Goal: Navigation & Orientation: Find specific page/section

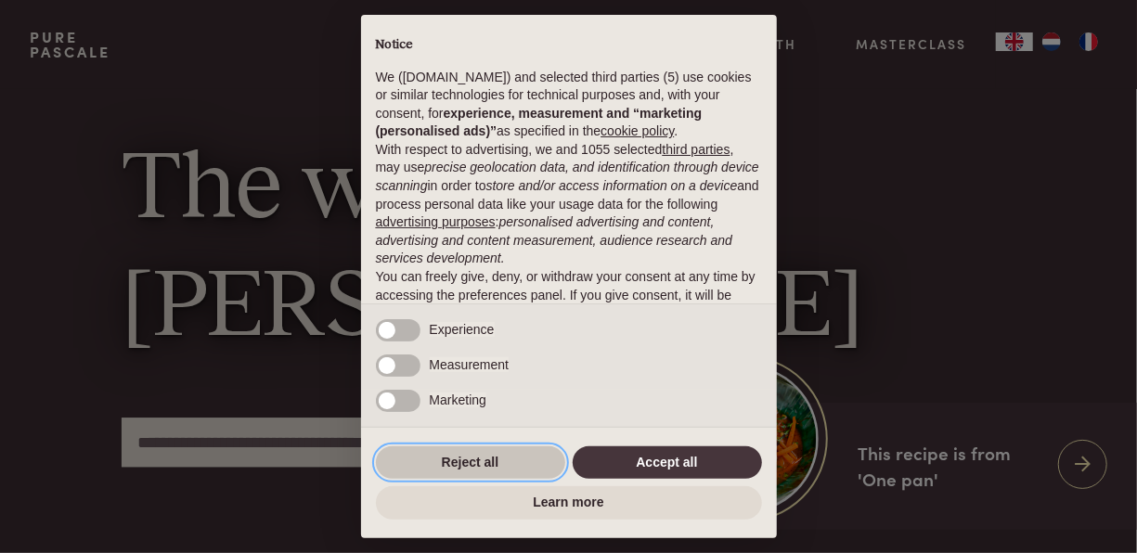
click at [523, 462] on button "Reject all" at bounding box center [470, 463] width 189 height 33
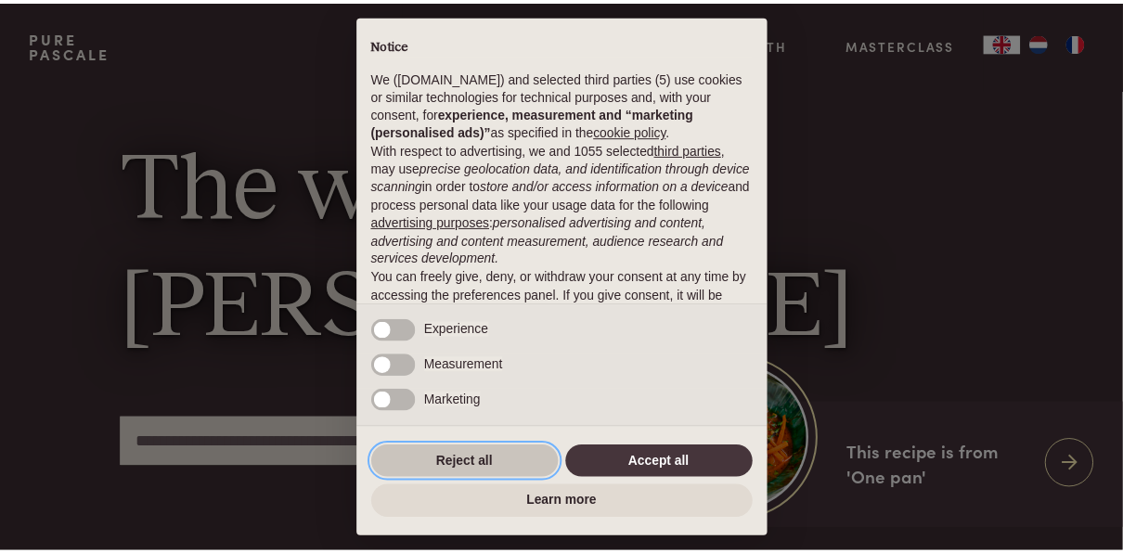
scroll to position [120, 0]
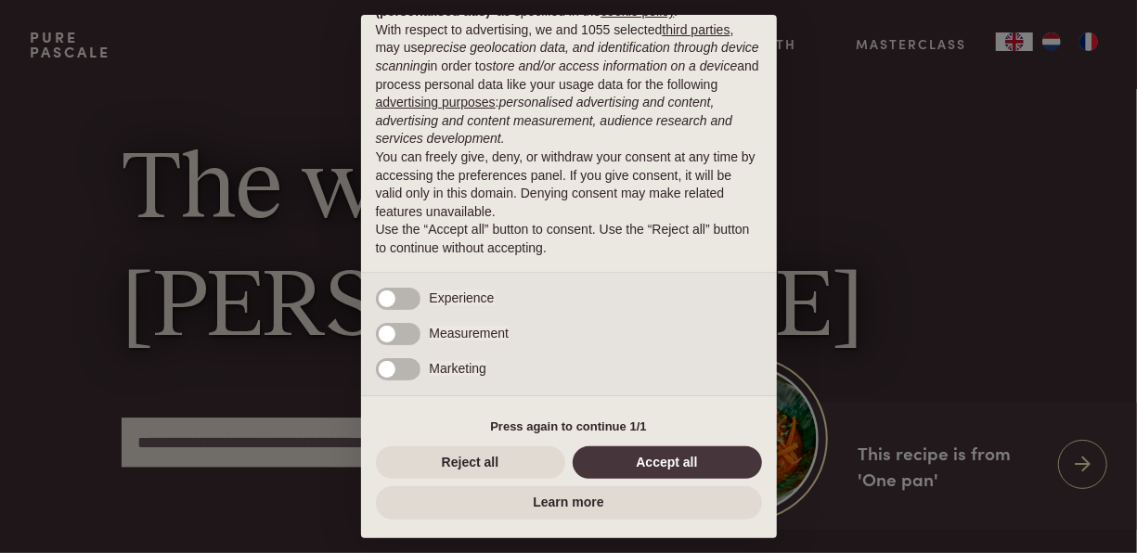
click at [1092, 36] on div "× Notice We (purepascale.com) and selected third parties (5) use cookies or sim…" at bounding box center [568, 276] width 1137 height 553
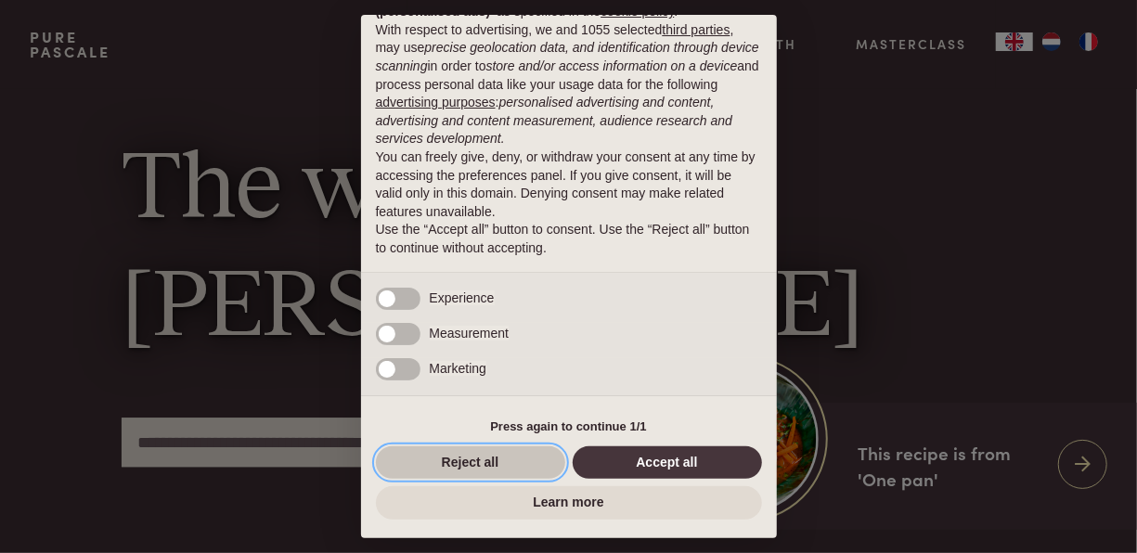
click at [517, 464] on button "Reject all" at bounding box center [470, 463] width 189 height 33
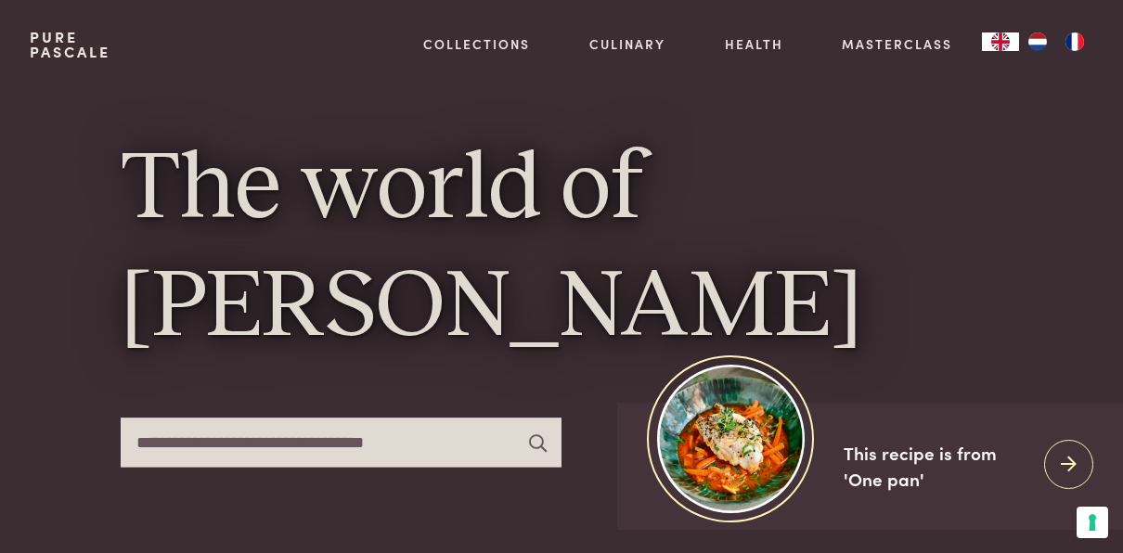
click at [1035, 46] on img "NL" at bounding box center [1038, 41] width 22 height 19
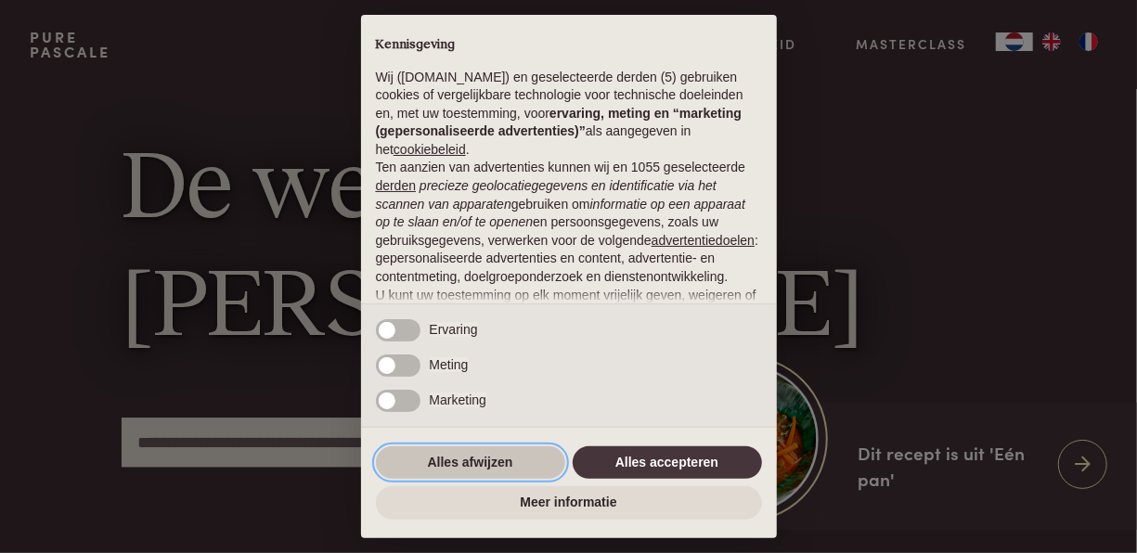
click at [523, 459] on button "Alles afwijzen" at bounding box center [470, 463] width 189 height 33
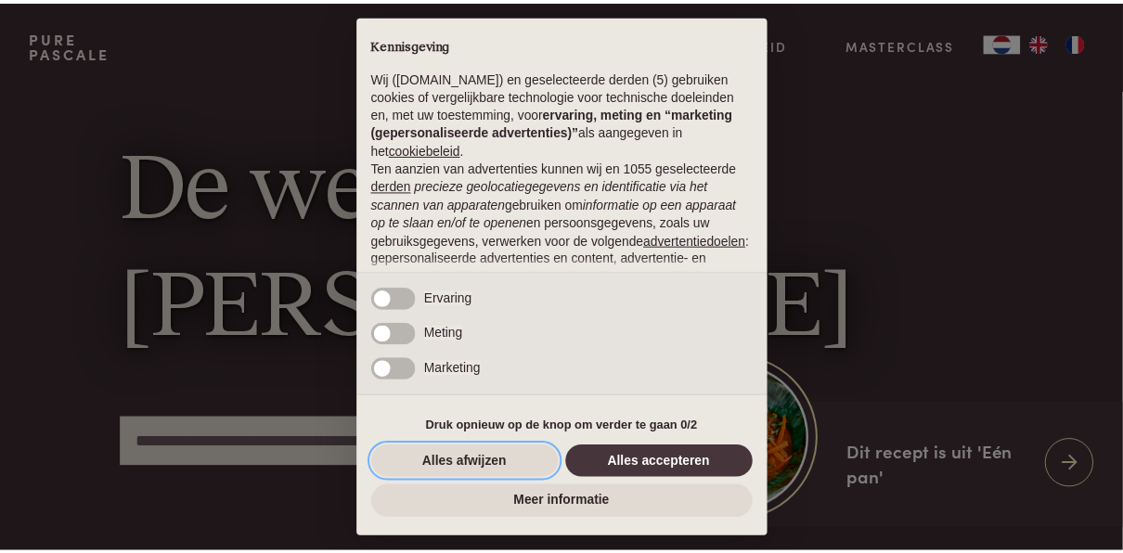
scroll to position [192, 0]
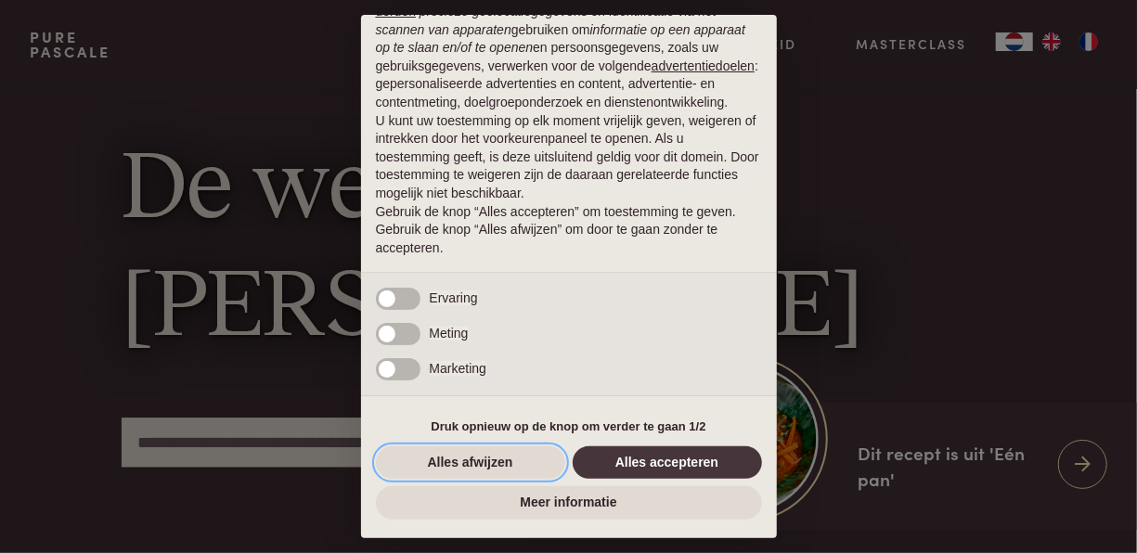
click at [491, 462] on button "Alles afwijzen" at bounding box center [470, 463] width 189 height 33
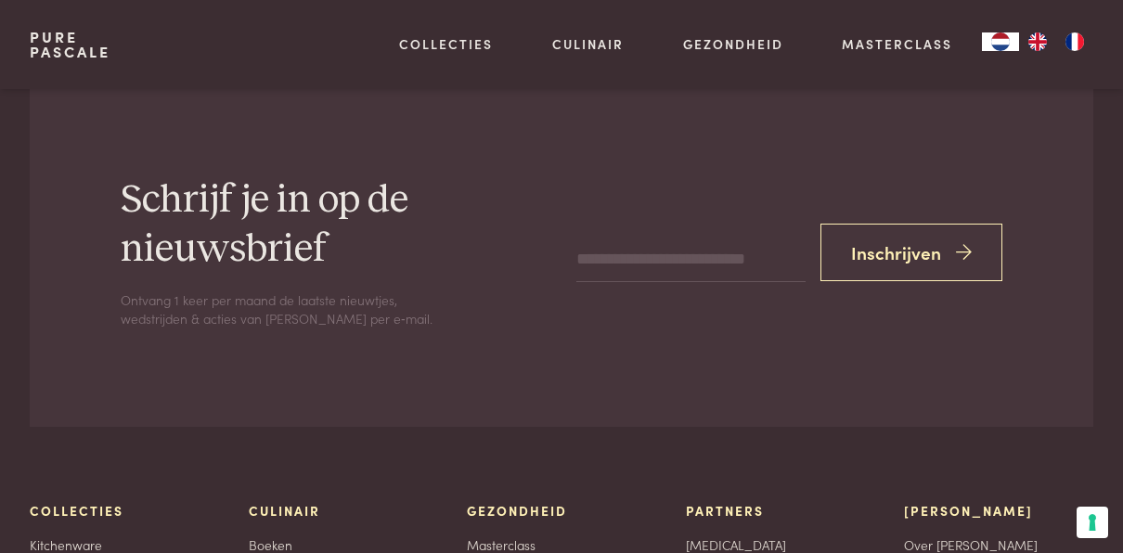
scroll to position [5405, 0]
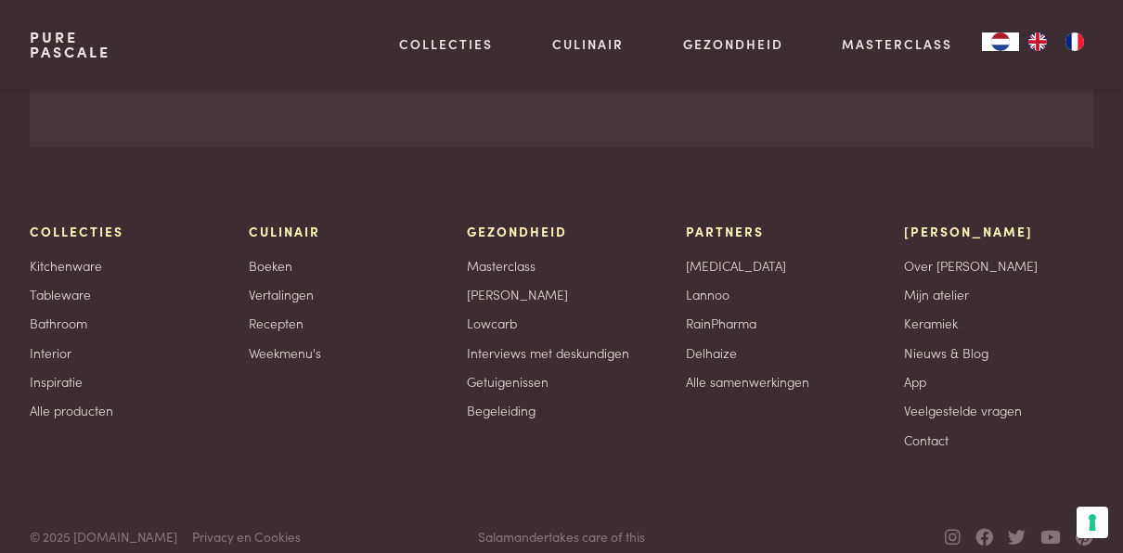
click at [642, 464] on div "Collecties Kitchenware Tableware Bathroom Interior Inspiratie Alle producten Cu…" at bounding box center [562, 336] width 1064 height 376
drag, startPoint x: 642, startPoint y: 464, endPoint x: 1039, endPoint y: 281, distance: 436.6
click at [1039, 281] on div "[PERSON_NAME] Over [PERSON_NAME] atelier Keramiek Nieuws & Blog App Veelgesteld…" at bounding box center [998, 335] width 189 height 227
click at [954, 344] on link "Nieuws & Blog" at bounding box center [946, 353] width 84 height 19
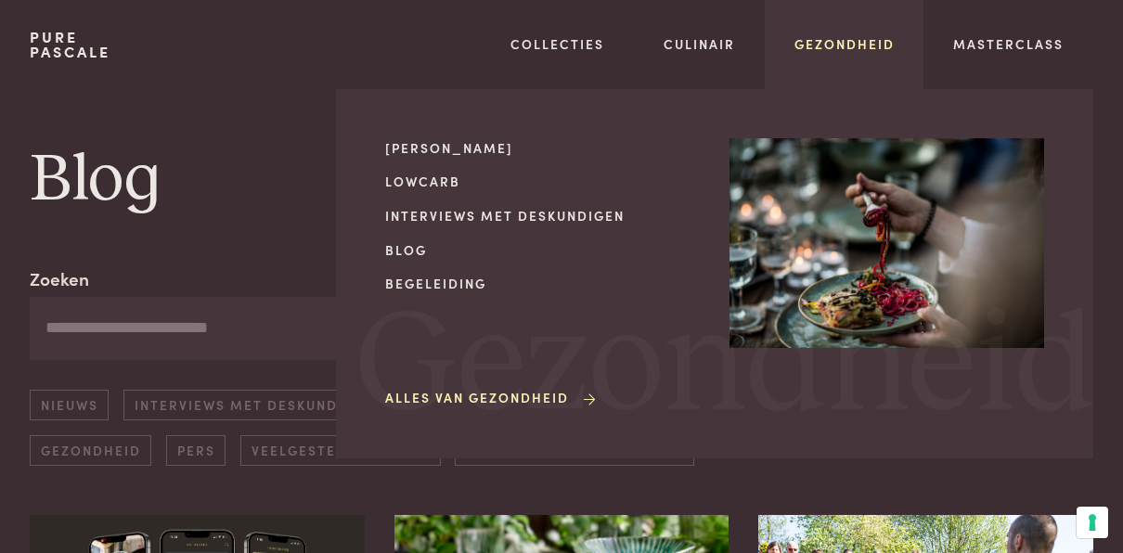
click at [836, 47] on link "Gezondheid" at bounding box center [845, 43] width 100 height 19
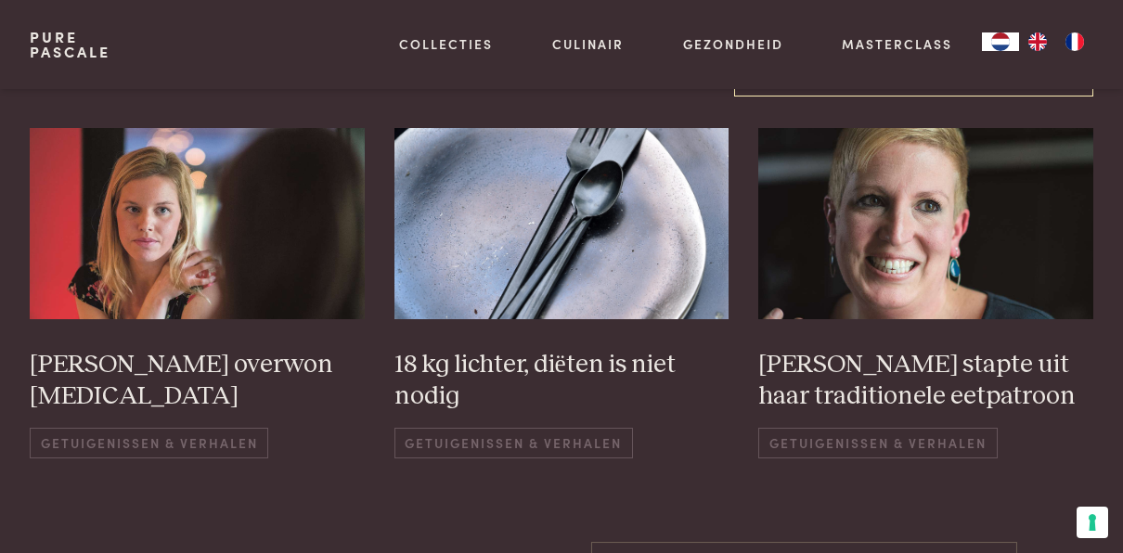
scroll to position [2830, 0]
